Goal: Task Accomplishment & Management: Use online tool/utility

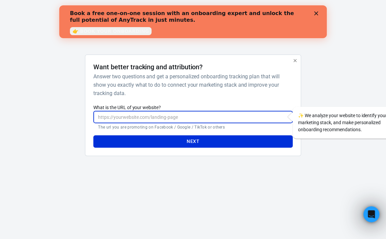
click at [152, 113] on input "What is the URL of your website?" at bounding box center [192, 117] width 199 height 12
paste input "[URL][DOMAIN_NAME]"
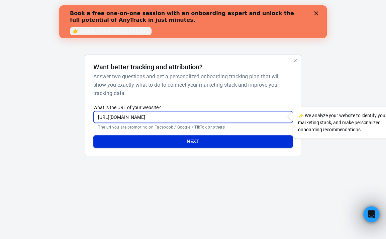
type input "[URL][DOMAIN_NAME]"
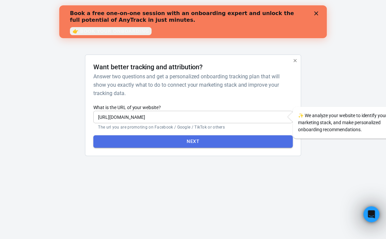
click at [175, 145] on button "Next" at bounding box center [192, 141] width 199 height 12
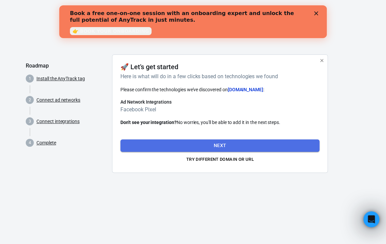
click at [236, 147] on button "Next" at bounding box center [220, 146] width 199 height 12
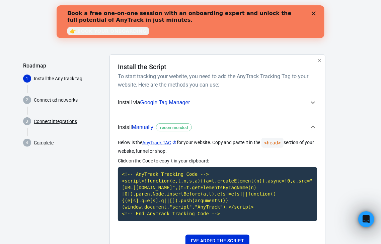
scroll to position [20, 0]
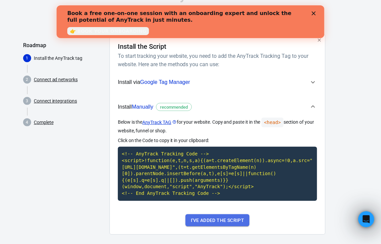
click at [222, 215] on button "I've added the script" at bounding box center [217, 221] width 64 height 12
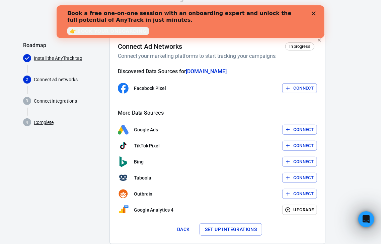
scroll to position [36, 0]
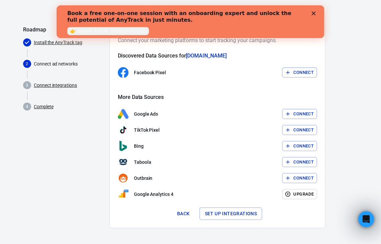
click at [312, 14] on polygon "Close" at bounding box center [313, 13] width 4 height 4
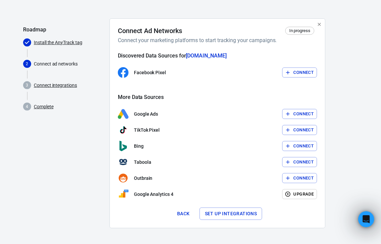
click at [244, 212] on button "Set up integrations" at bounding box center [231, 214] width 63 height 12
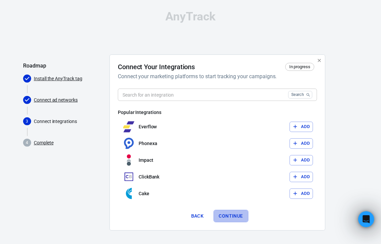
click at [238, 213] on button "Continue" at bounding box center [231, 216] width 35 height 12
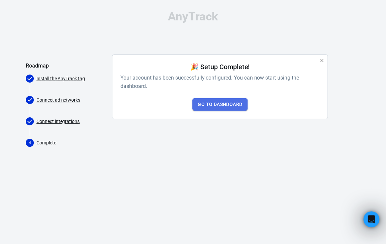
click at [233, 104] on link "Go to Dashboard" at bounding box center [220, 104] width 55 height 12
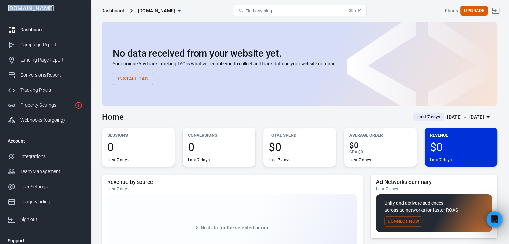
drag, startPoint x: 7, startPoint y: 7, endPoint x: 61, endPoint y: 12, distance: 54.4
click at [61, 12] on div "[DOMAIN_NAME]" at bounding box center [45, 8] width 86 height 17
click at [29, 90] on div "Tracking Pixels" at bounding box center [51, 90] width 62 height 7
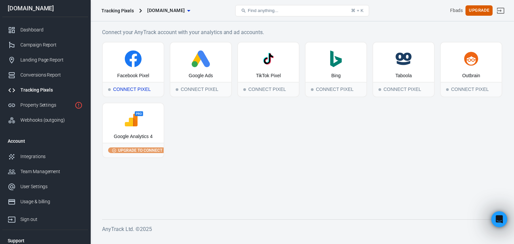
click at [154, 63] on icon at bounding box center [133, 59] width 56 height 17
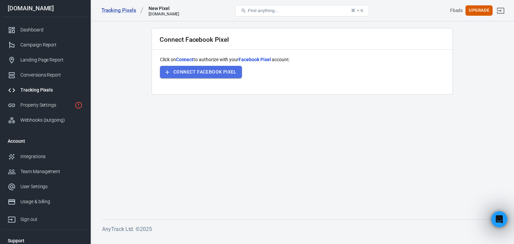
click at [194, 76] on button "Connect Facebook Pixel" at bounding box center [201, 72] width 82 height 12
click at [361, 149] on main "Connect Facebook Pixel Click on Connect to authorize with your Facebook Pixel a…" at bounding box center [302, 118] width 400 height 181
click at [351, 116] on main "Connect Facebook Pixel Click on Connect to authorize with your Facebook Pixel a…" at bounding box center [302, 118] width 400 height 181
